Goal: Check status: Check status

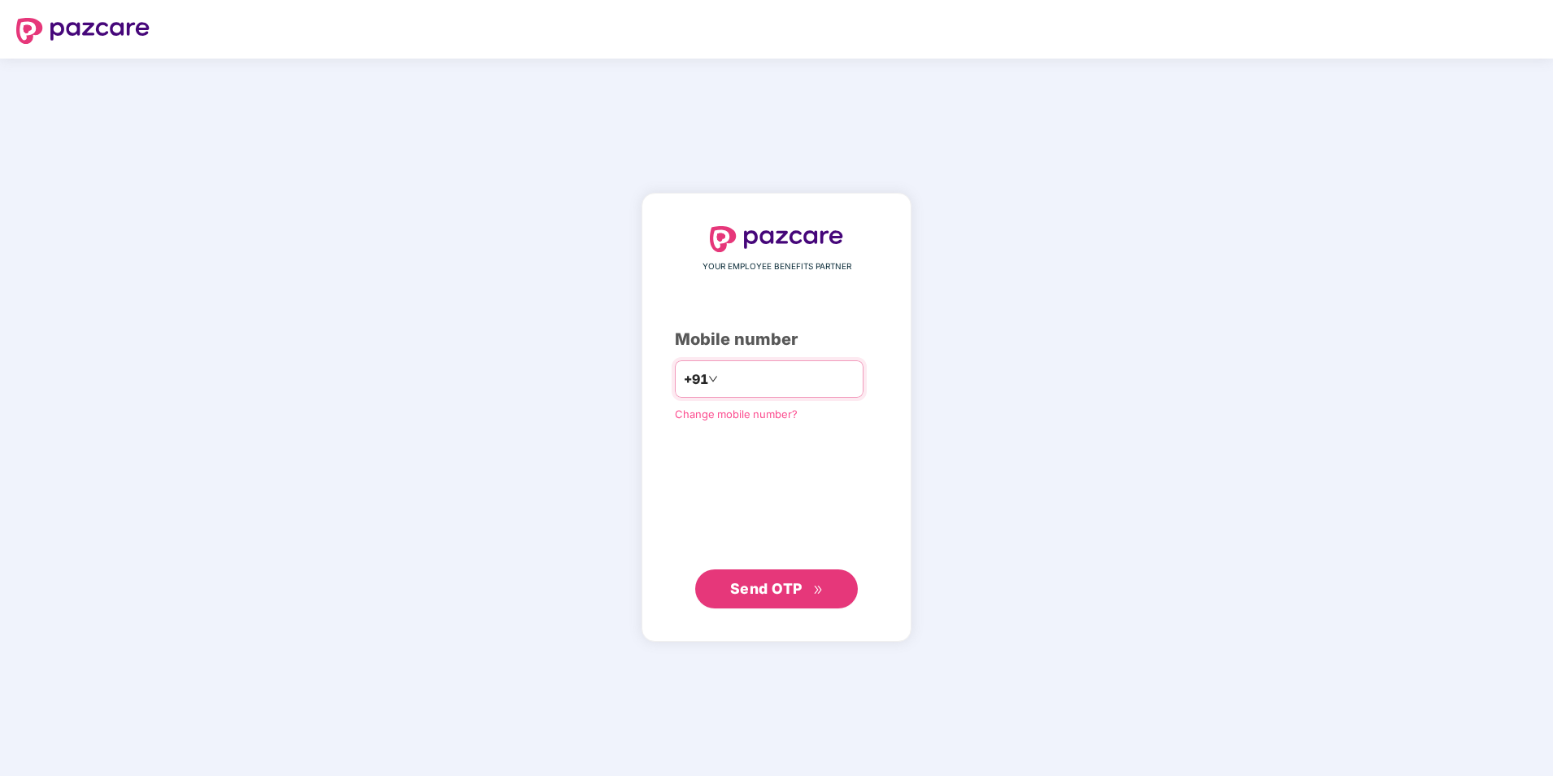
click at [745, 382] on input "number" at bounding box center [787, 379] width 133 height 26
click at [721, 376] on input "**********" at bounding box center [787, 379] width 133 height 26
type input "**********"
click at [773, 585] on span "Send OTP" at bounding box center [766, 588] width 72 height 17
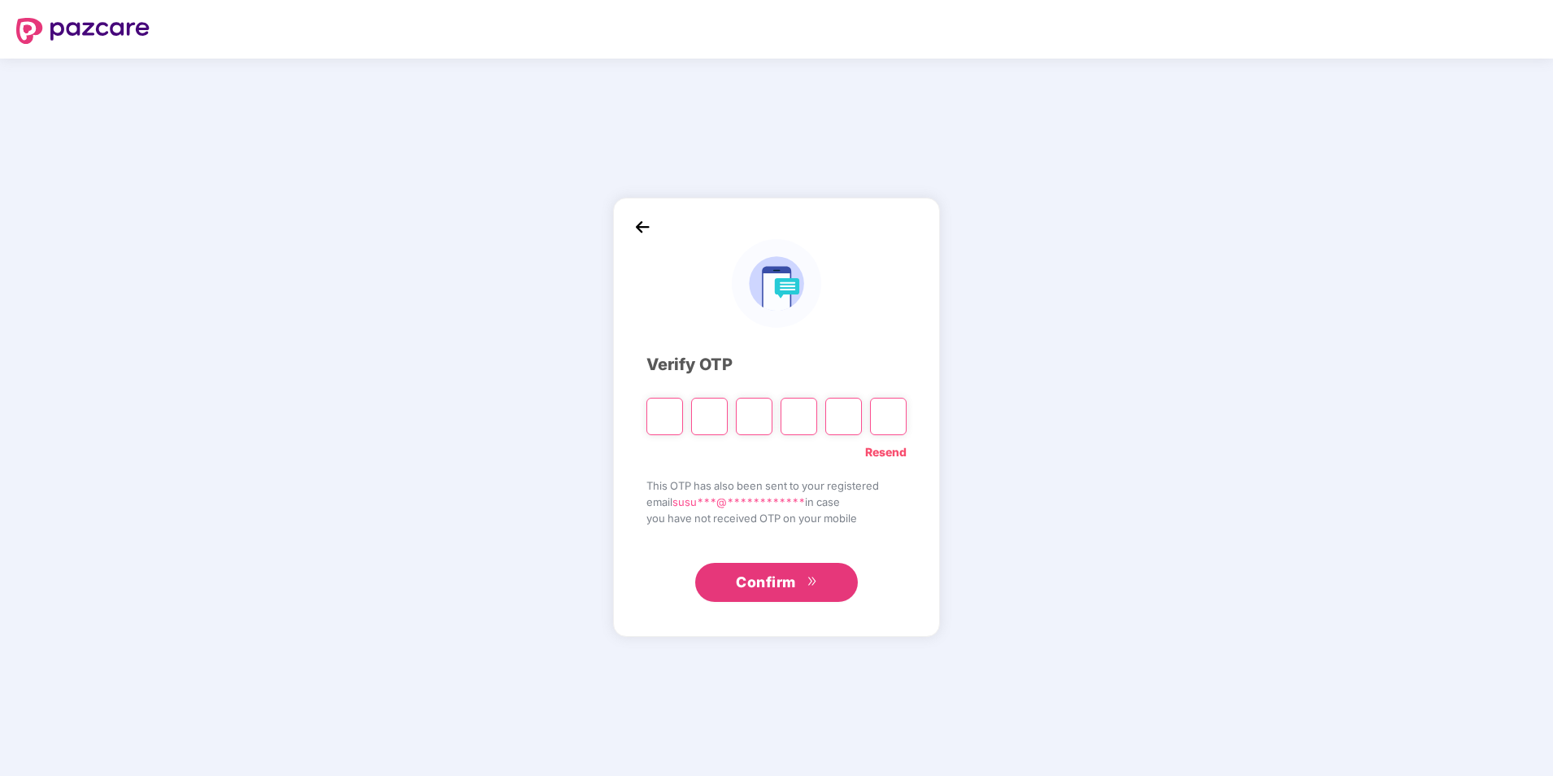
type input "*"
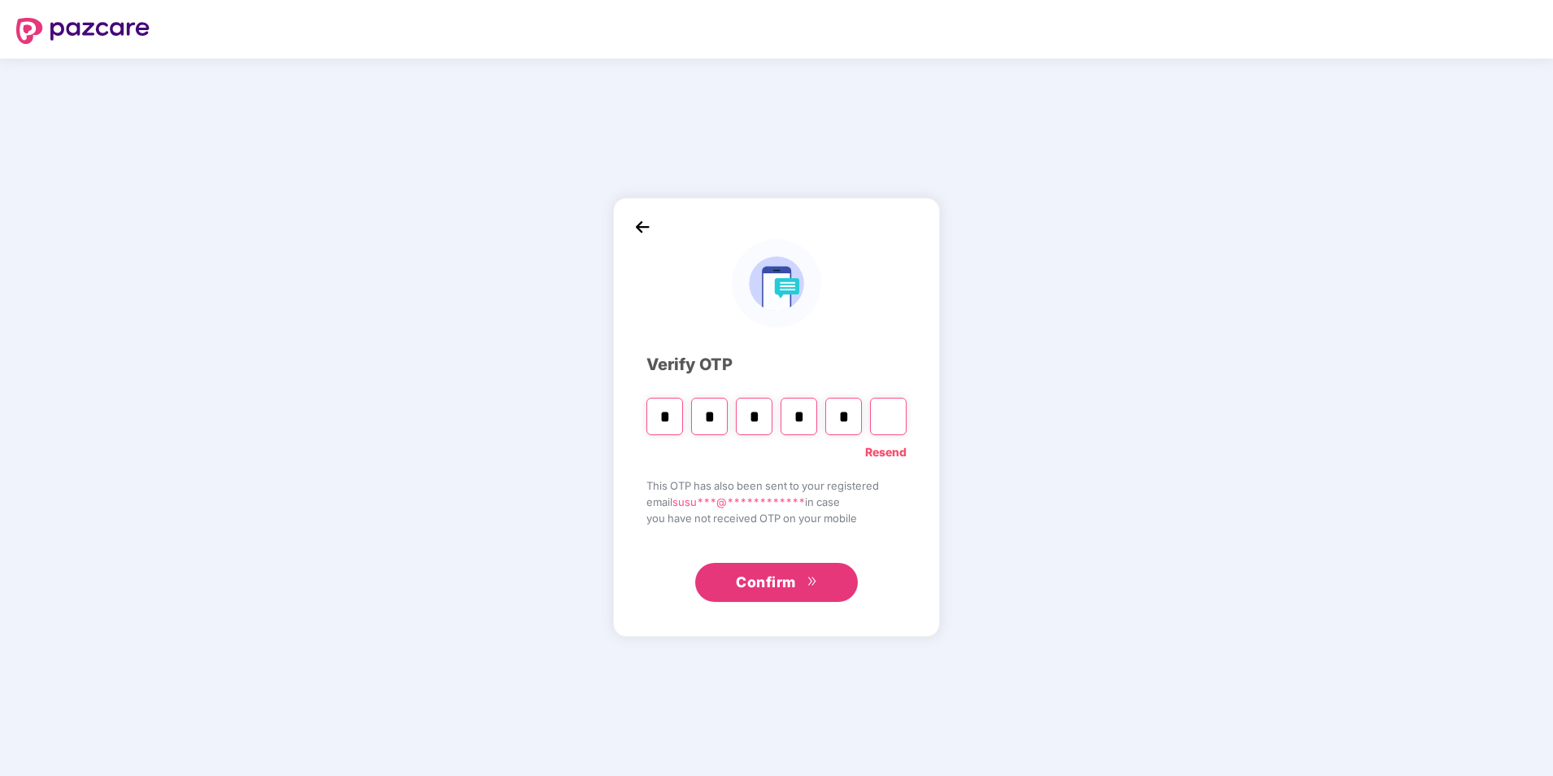
type input "*"
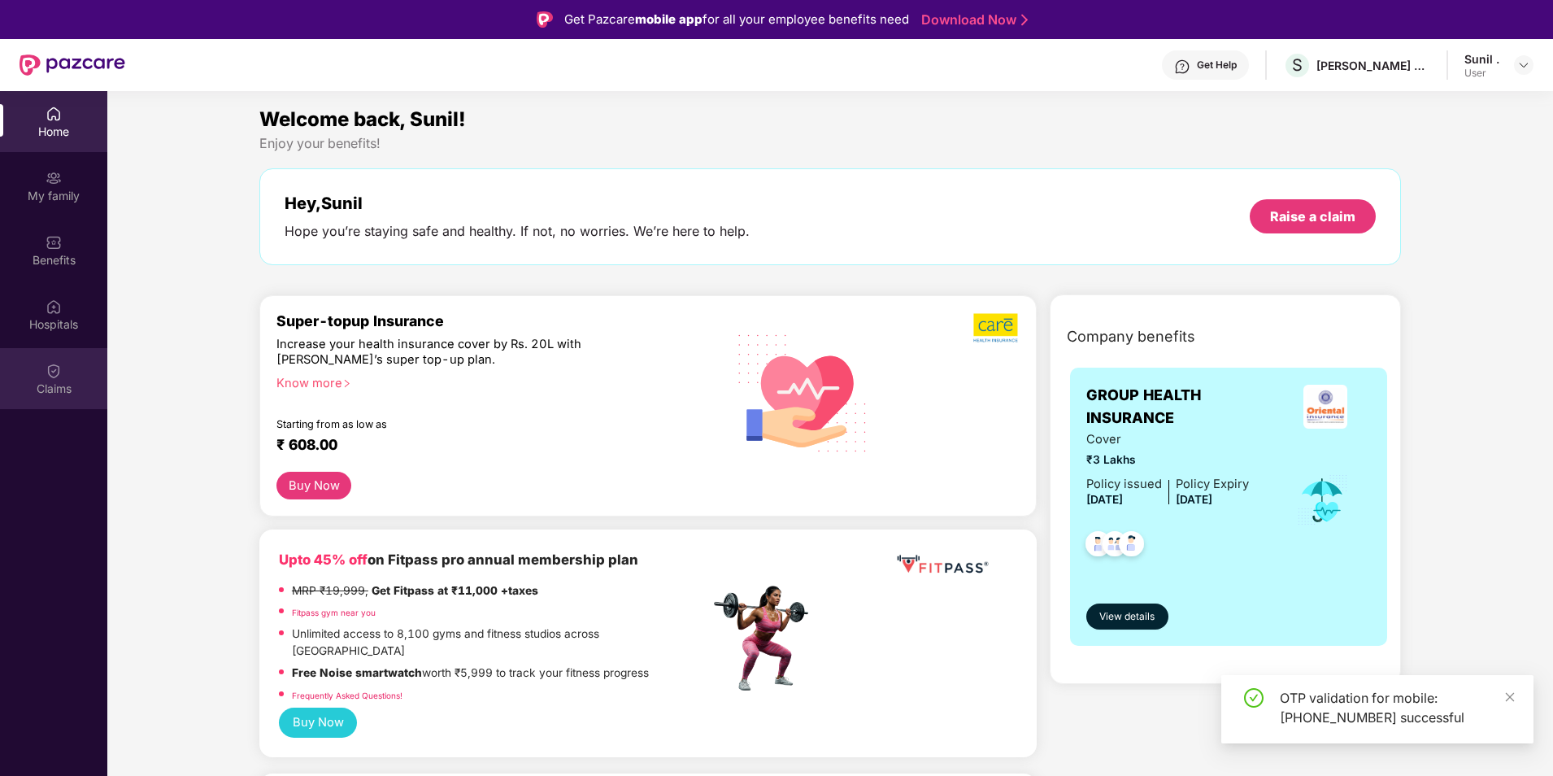
click at [67, 395] on div "Claims" at bounding box center [53, 389] width 107 height 16
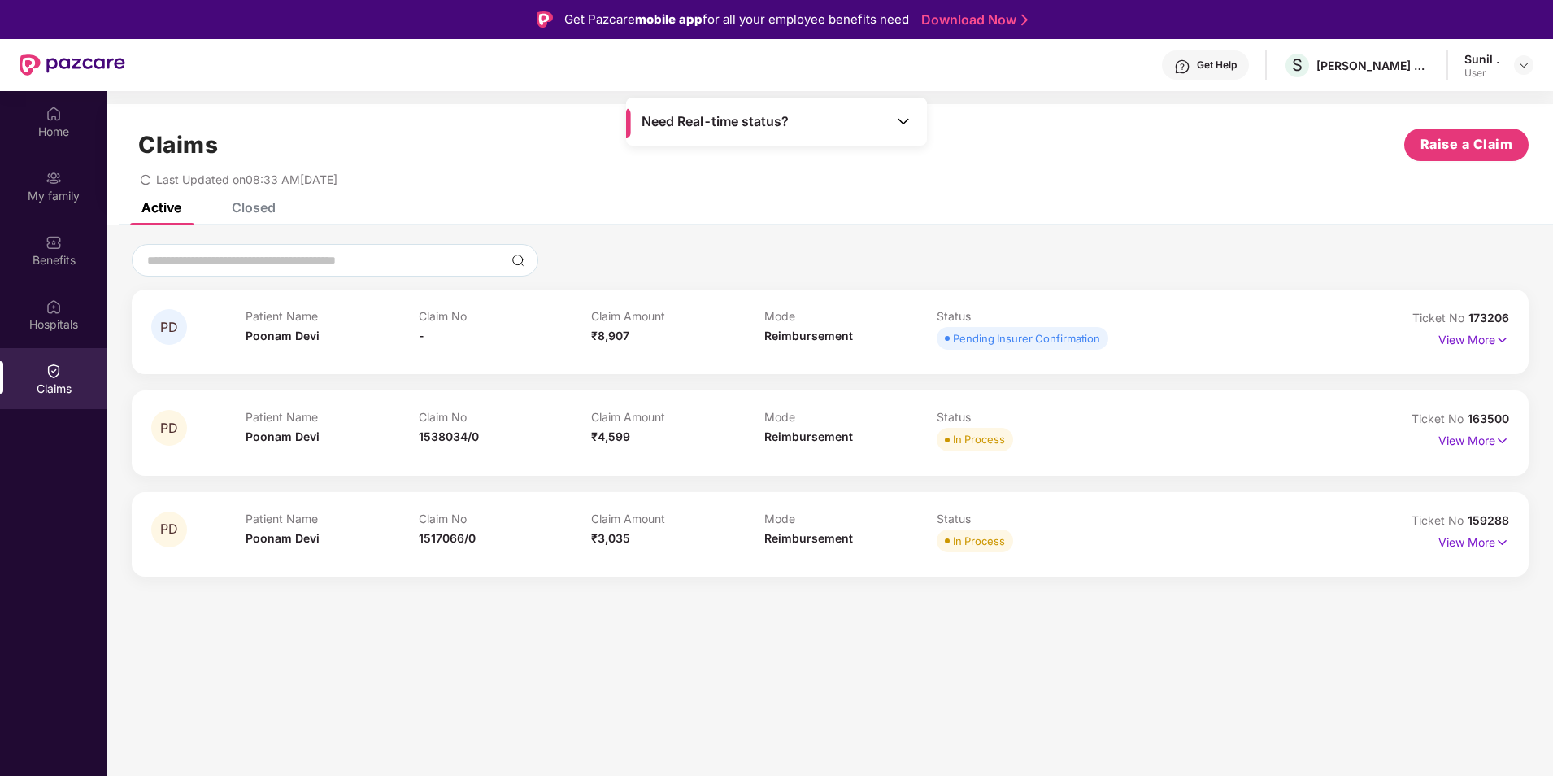
click at [263, 208] on div "Closed" at bounding box center [254, 207] width 44 height 16
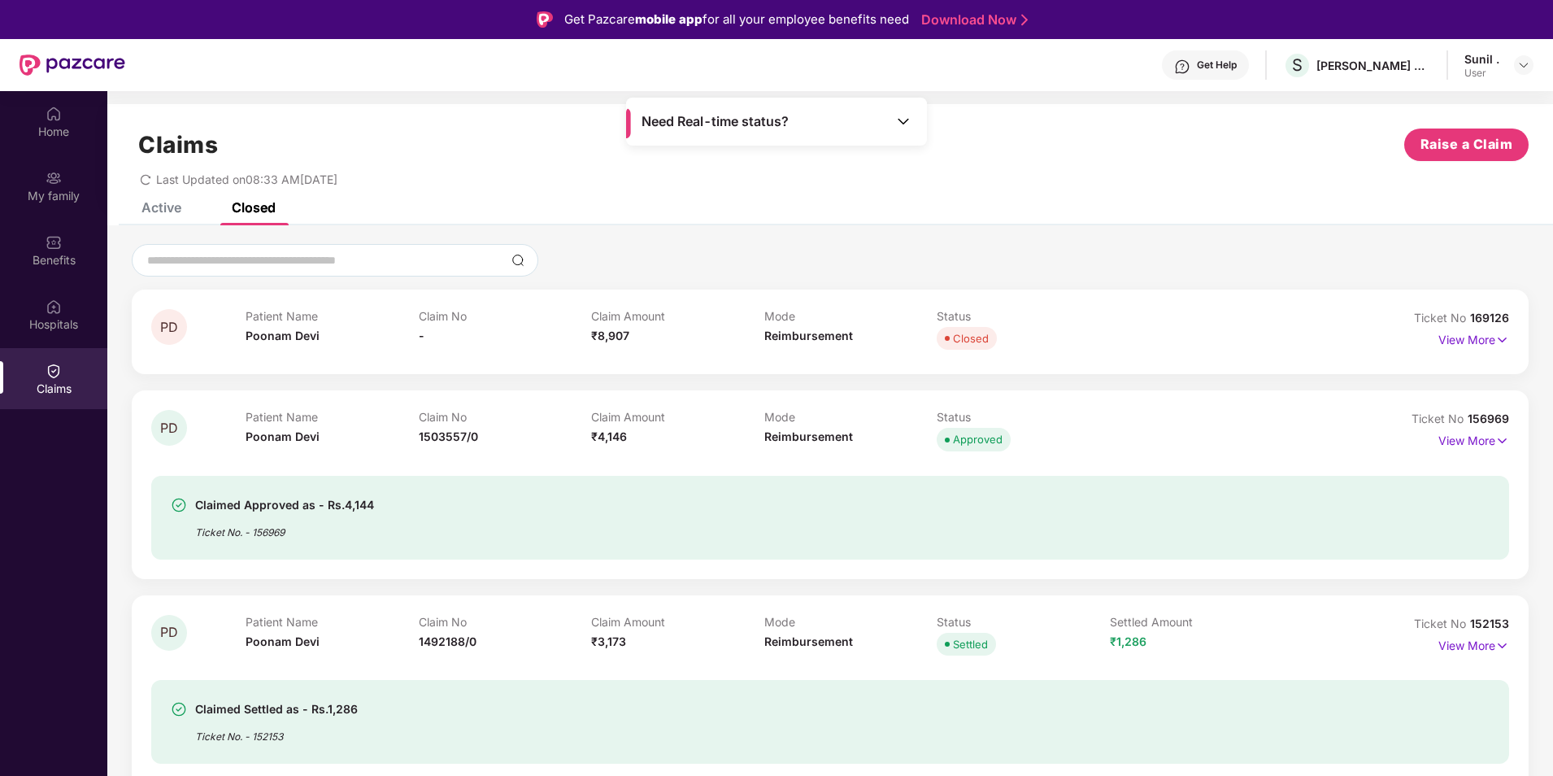
click at [146, 199] on div "Claims Raise a Claim Last Updated on 08:33 AM[DATE]" at bounding box center [830, 153] width 1446 height 98
click at [167, 200] on div "Claims Raise a Claim Last Updated on 08:33 AM[DATE]" at bounding box center [830, 153] width 1446 height 98
click at [163, 209] on div "Active" at bounding box center [161, 207] width 40 height 16
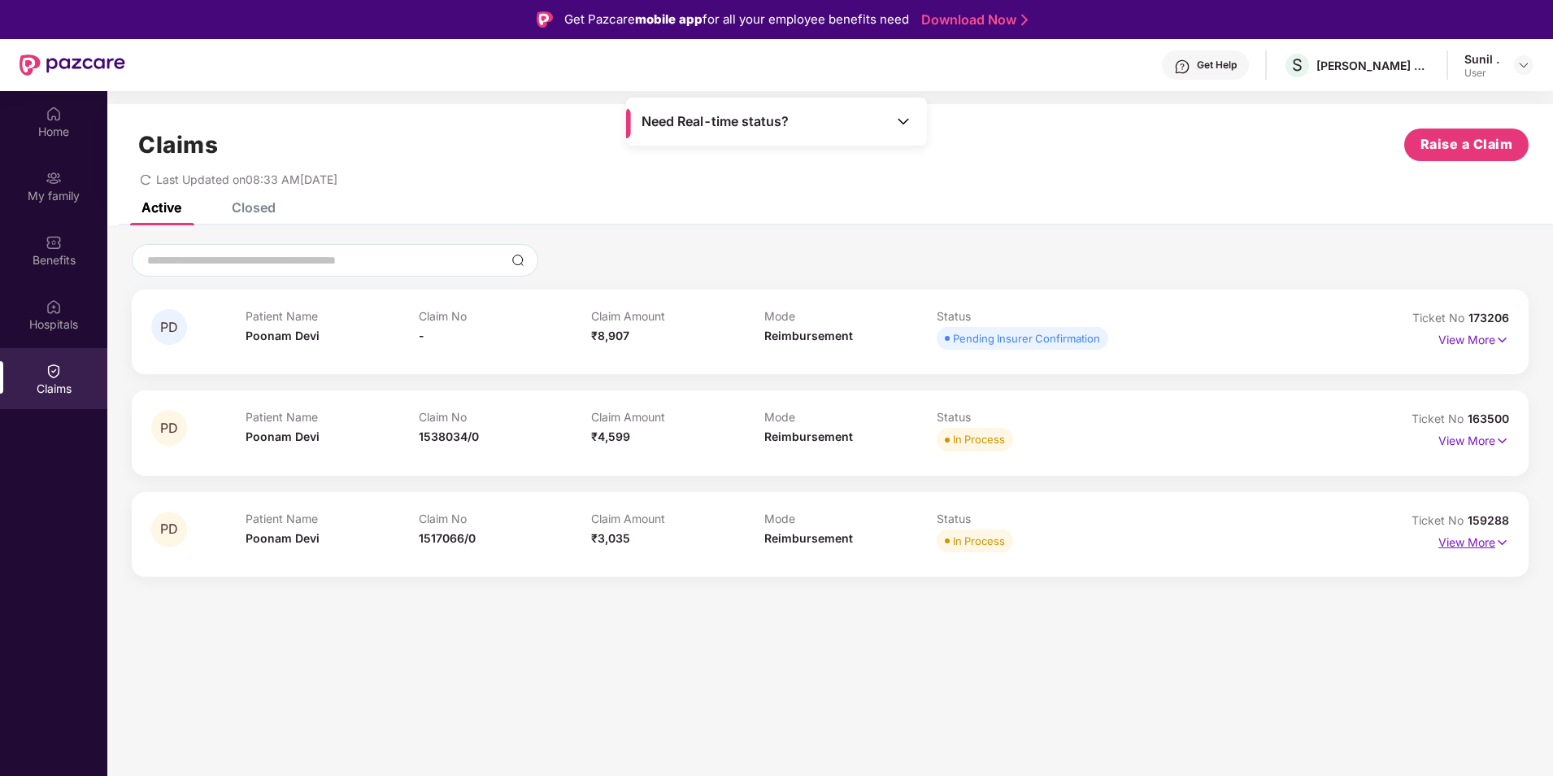
click at [1473, 540] on p "View More" at bounding box center [1473, 540] width 71 height 22
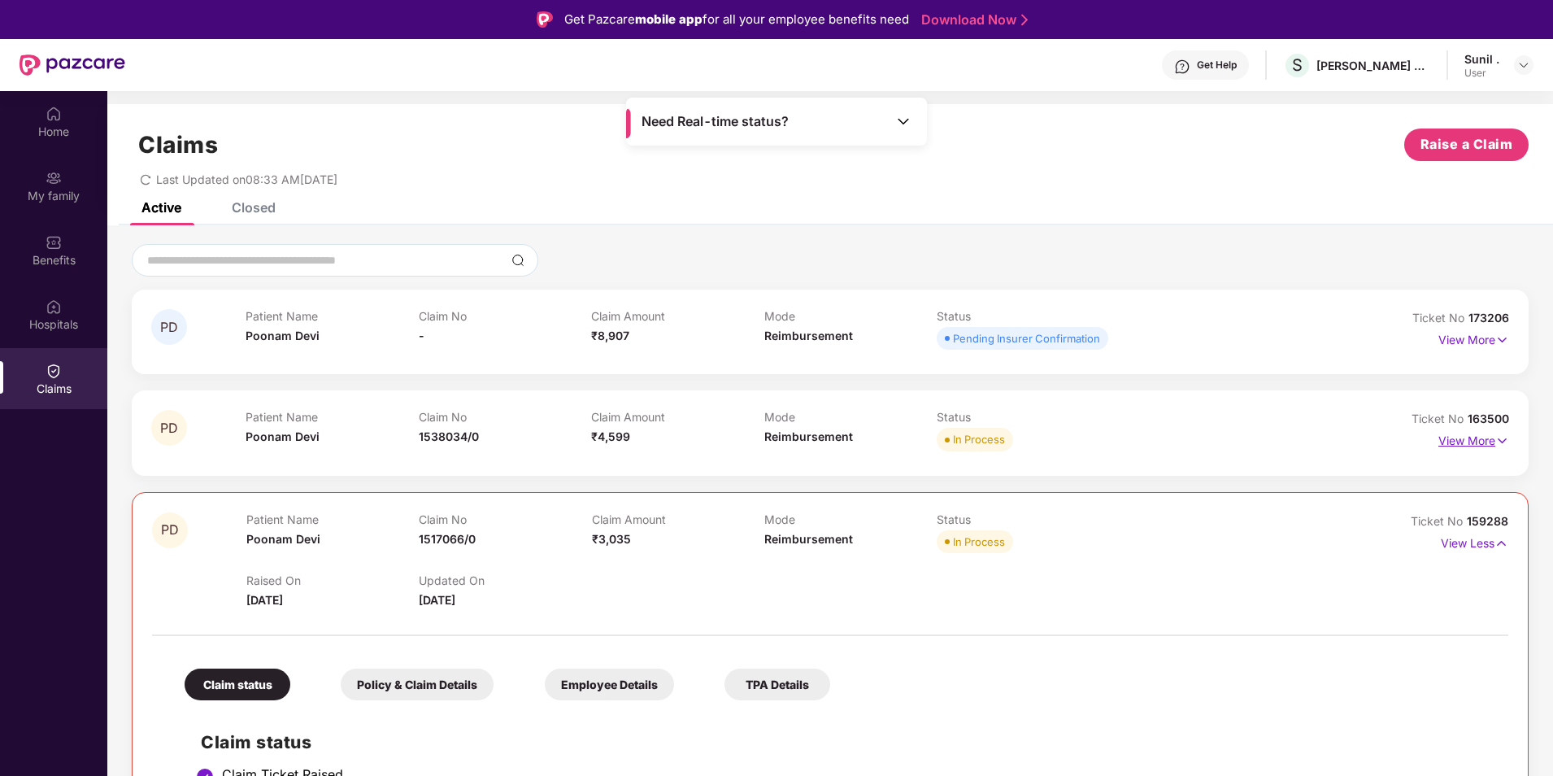
click at [1464, 437] on p "View More" at bounding box center [1473, 439] width 71 height 22
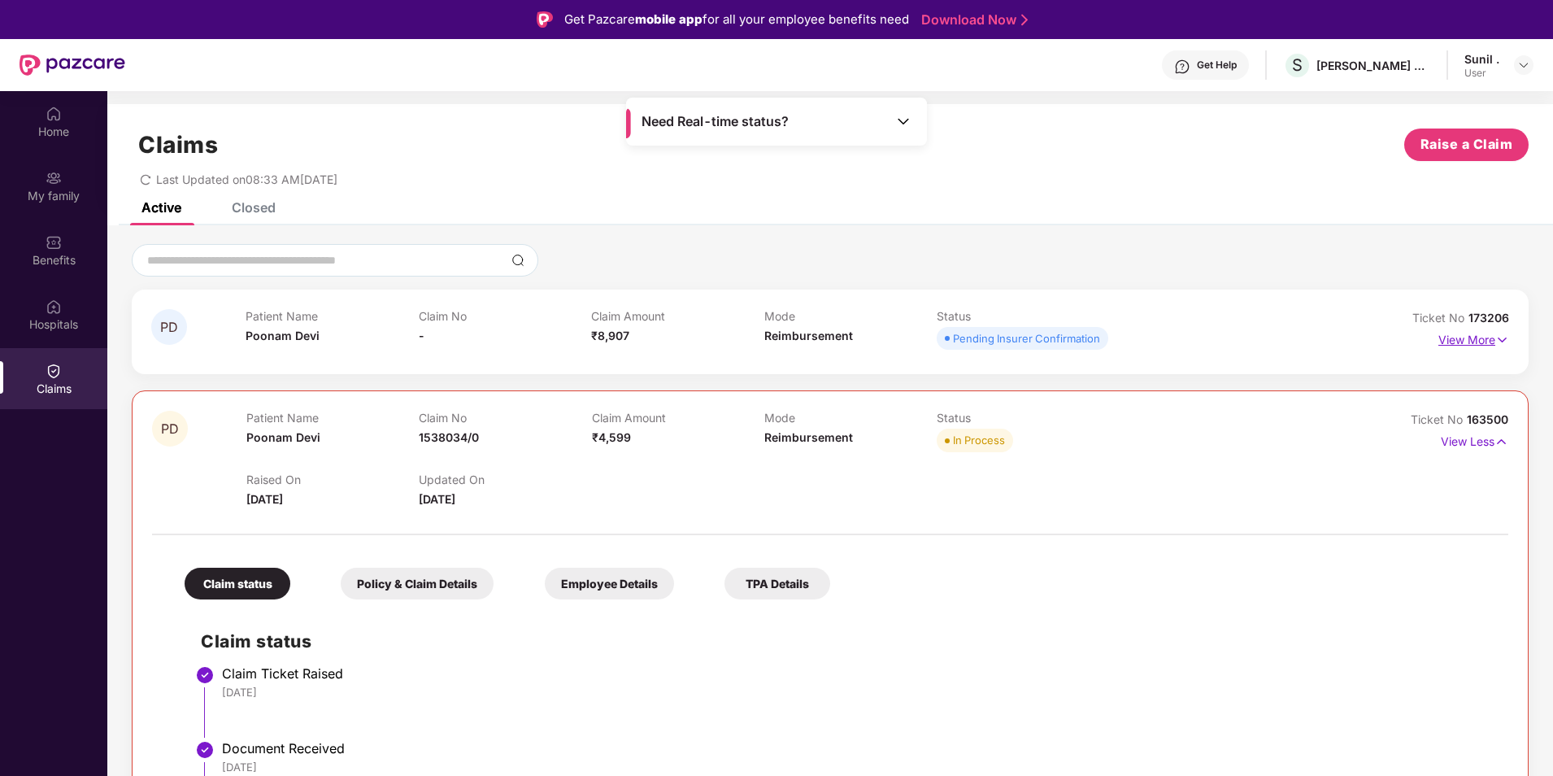
click at [1481, 332] on p "View More" at bounding box center [1473, 338] width 71 height 22
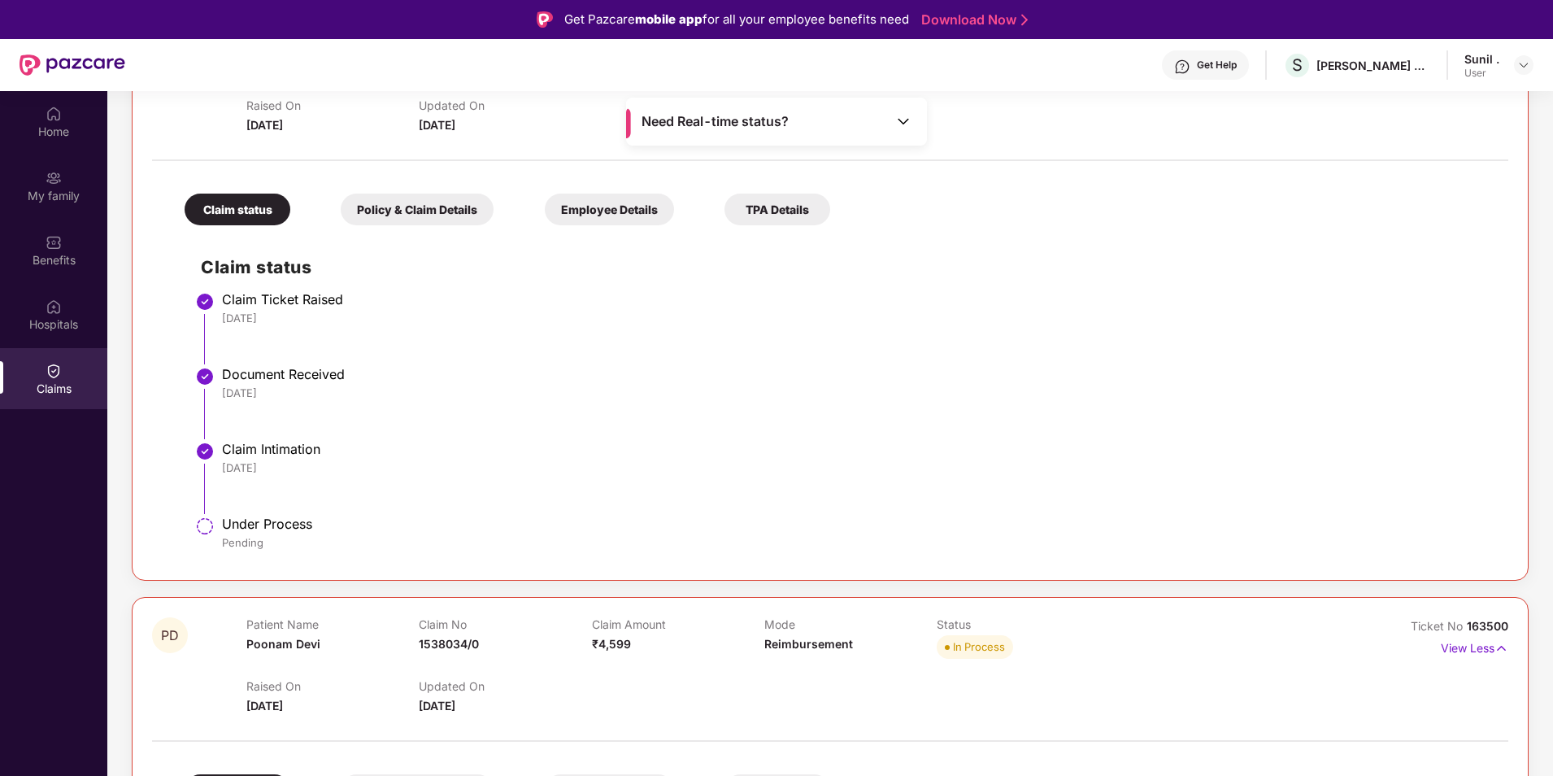
scroll to position [81, 0]
